Goal: Task Accomplishment & Management: Complete application form

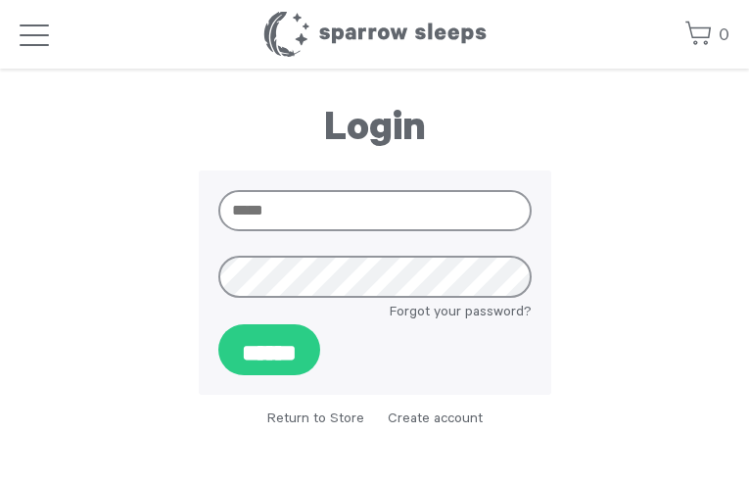
type input "**********"
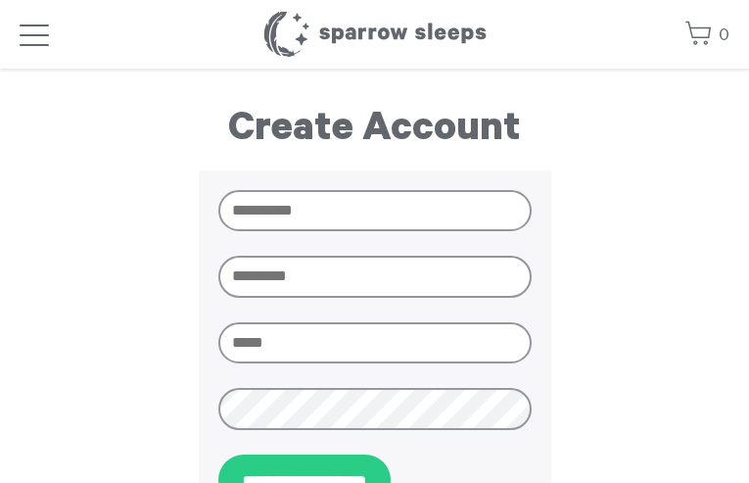
type input "**********"
type input "********"
type input "**********"
